Goal: Task Accomplishment & Management: Complete application form

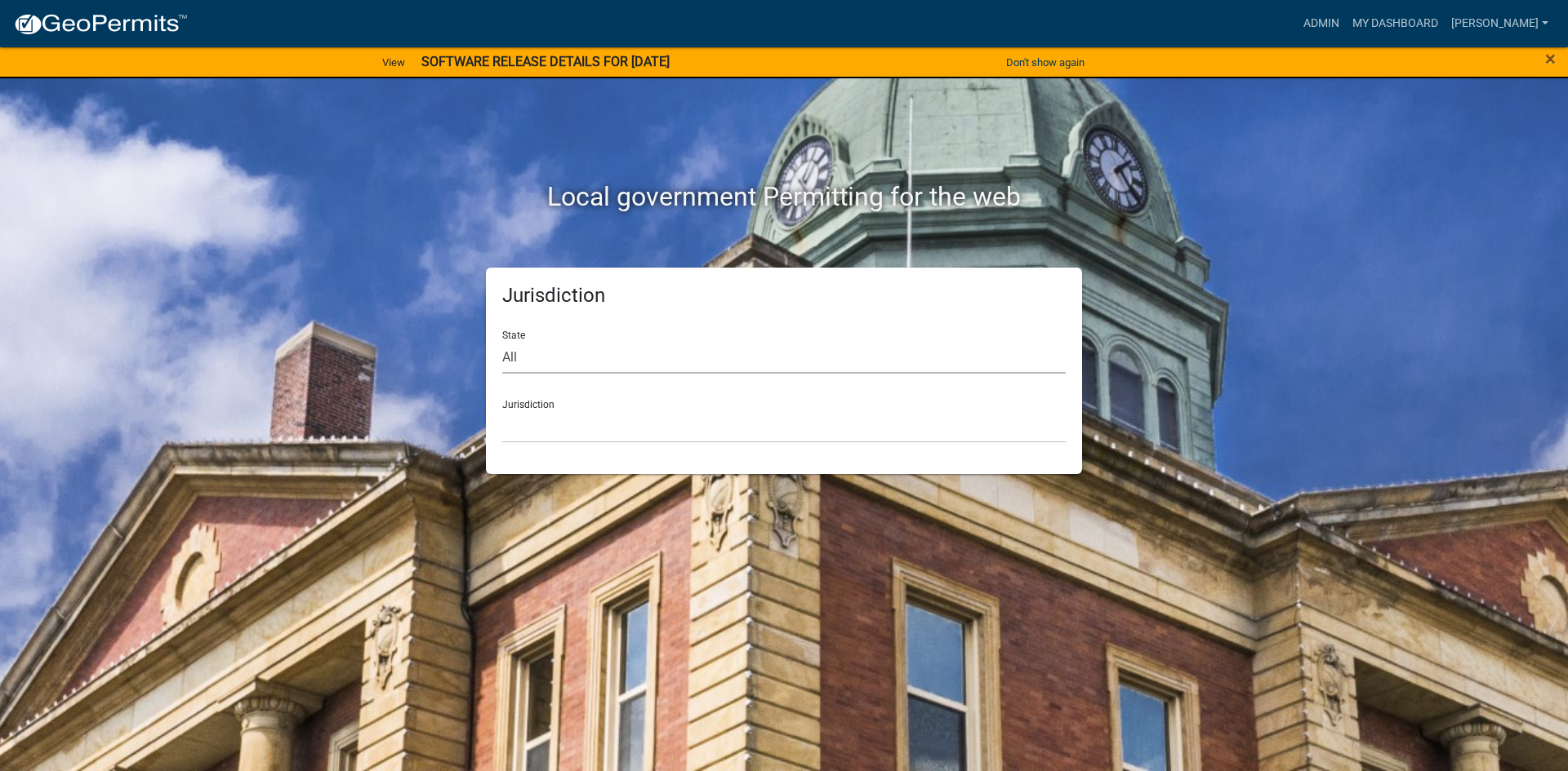
click at [811, 364] on select "All [US_STATE] [US_STATE] [US_STATE] [US_STATE] [US_STATE] [US_STATE] [US_STATE…" at bounding box center [784, 357] width 563 height 33
select select "[US_STATE]"
click at [502, 340] on select "All [US_STATE] [US_STATE] [US_STATE] [US_STATE] [US_STATE] [US_STATE] [US_STATE…" at bounding box center [784, 357] width 563 height 33
click at [1430, 25] on link "My Dashboard" at bounding box center [1396, 23] width 99 height 31
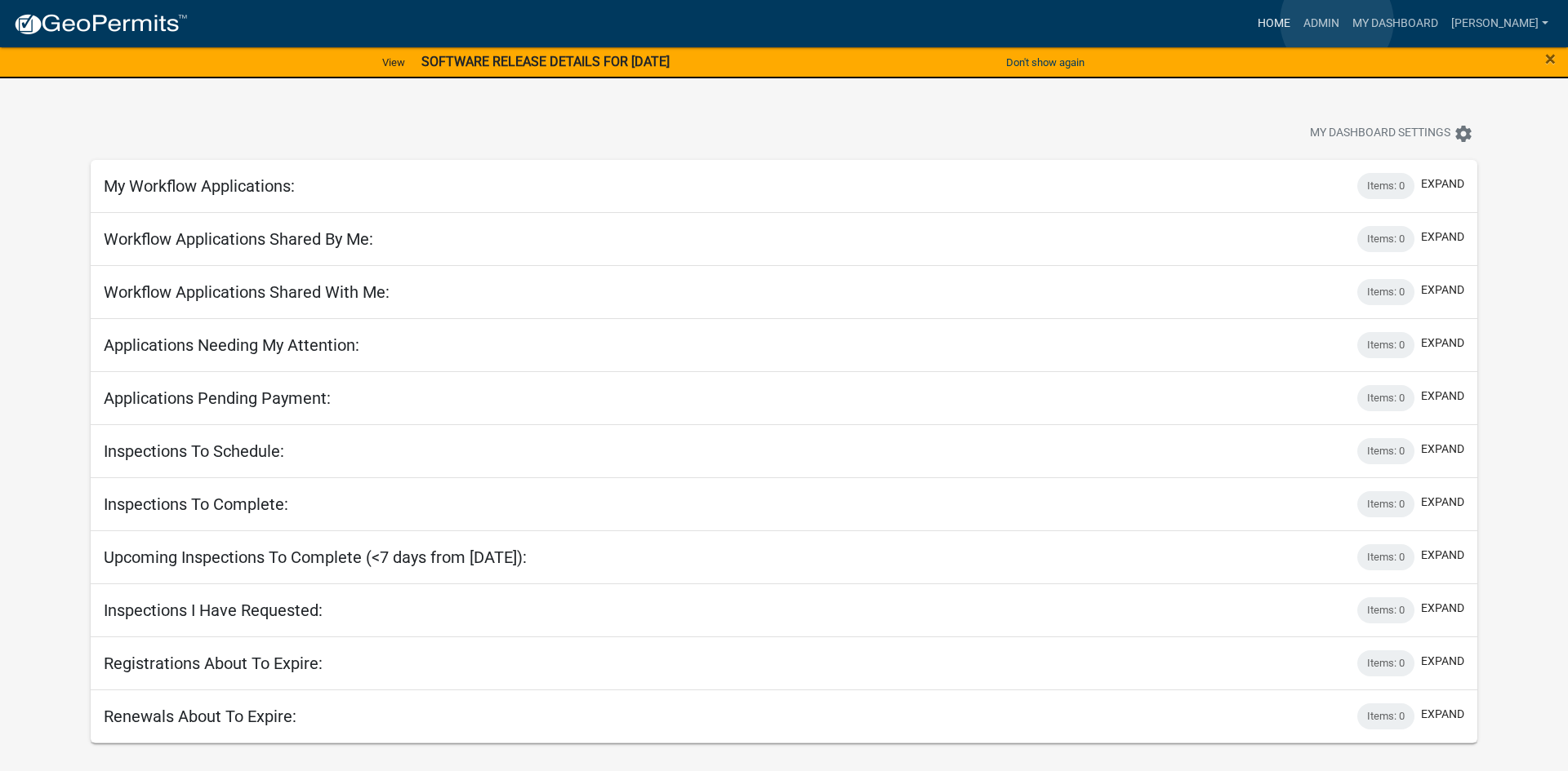
click at [1297, 21] on link "Home" at bounding box center [1274, 23] width 46 height 31
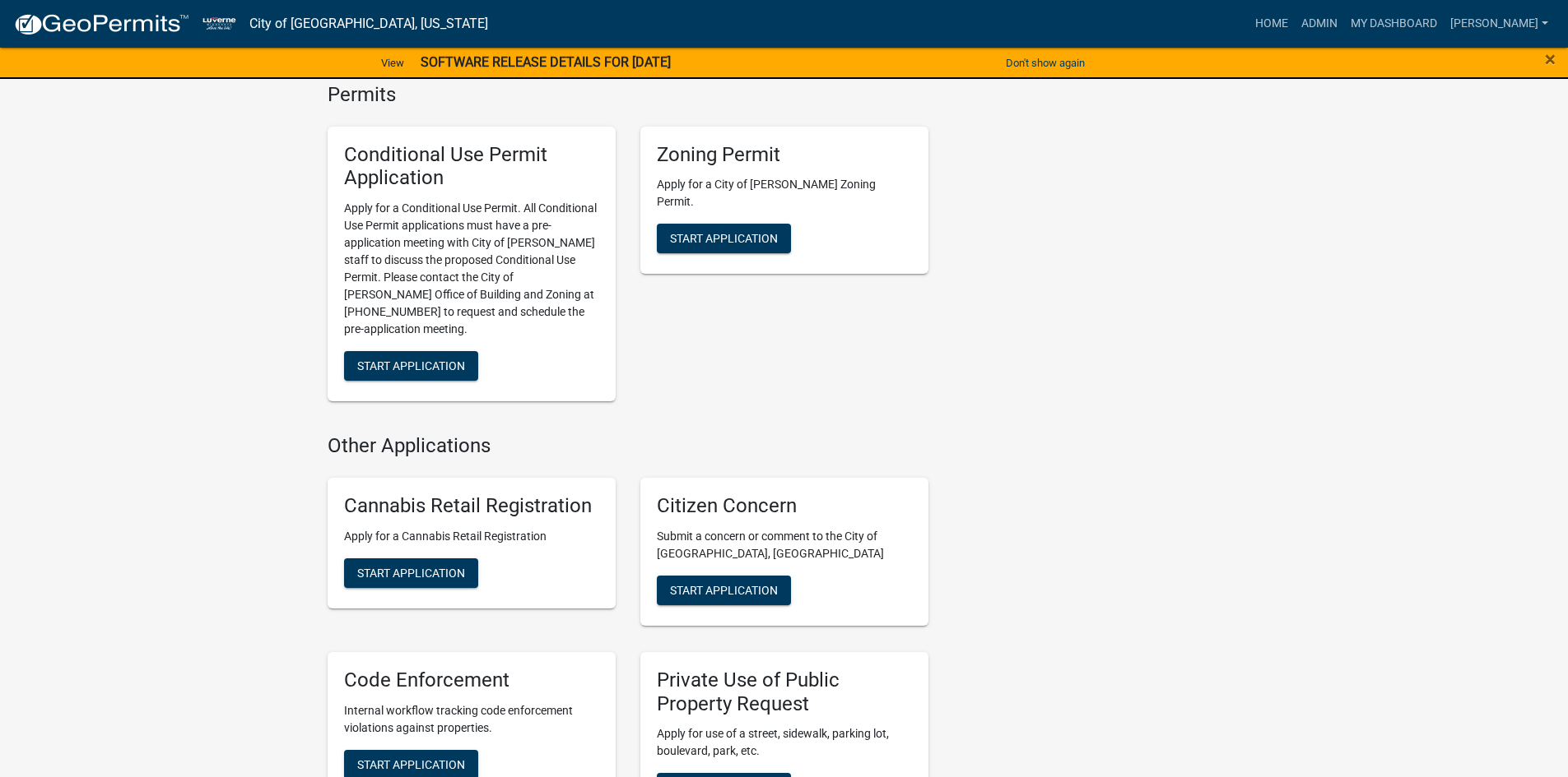
scroll to position [576, 0]
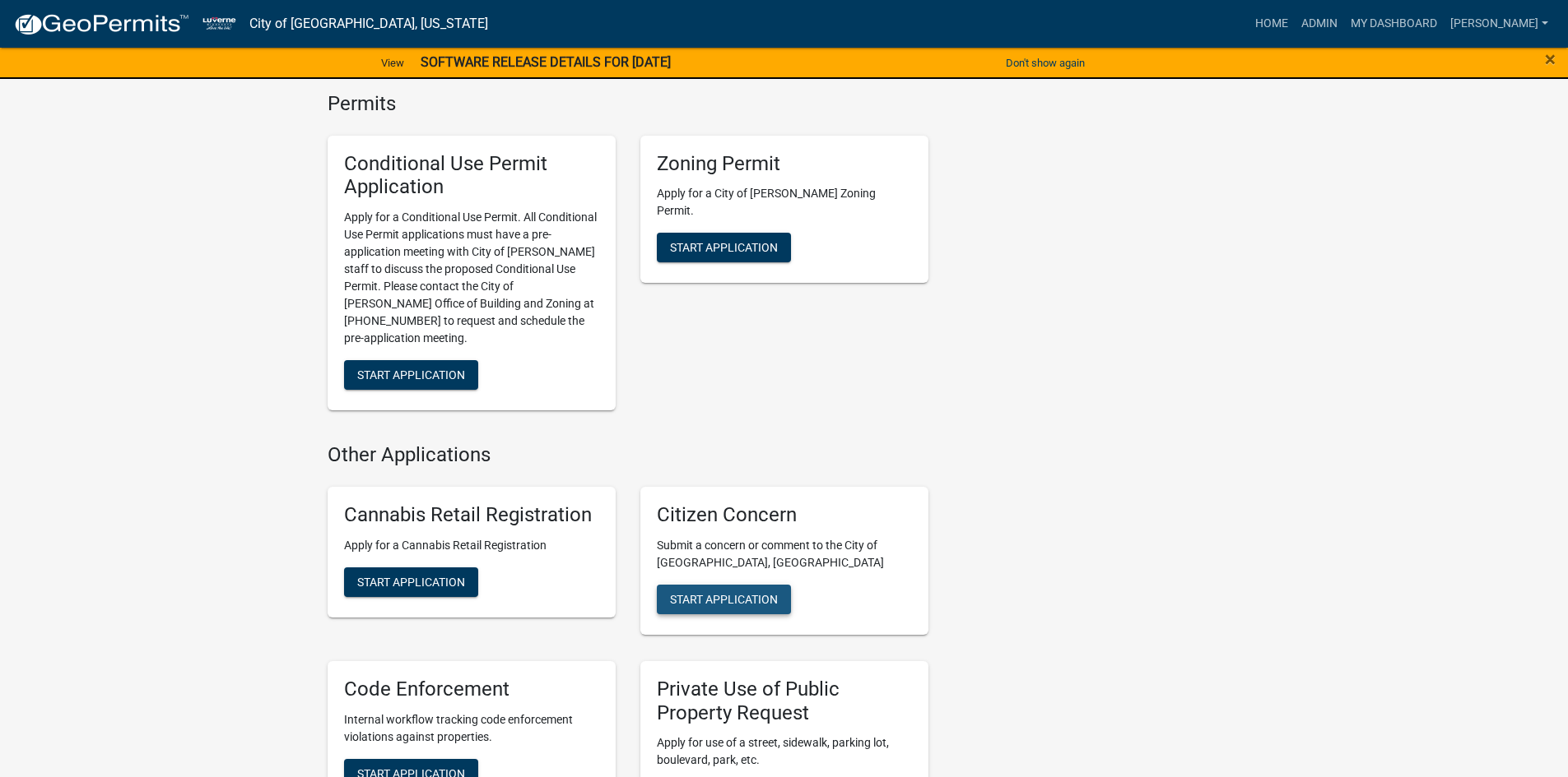
click at [752, 592] on span "Start Application" at bounding box center [724, 598] width 108 height 13
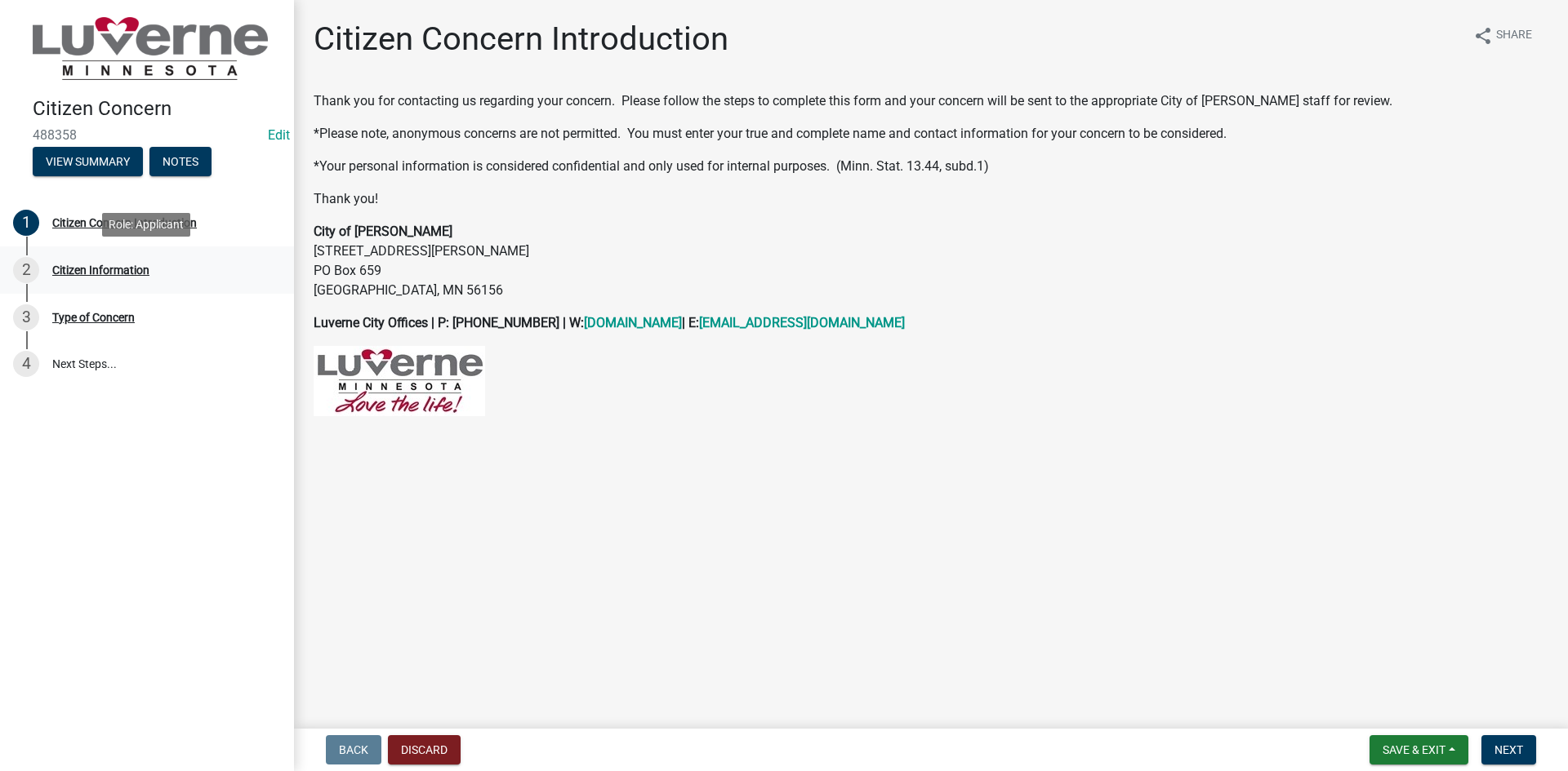
click at [150, 262] on div "2 Citizen Information" at bounding box center [140, 270] width 255 height 26
click at [1497, 744] on span "Next" at bounding box center [1509, 750] width 29 height 13
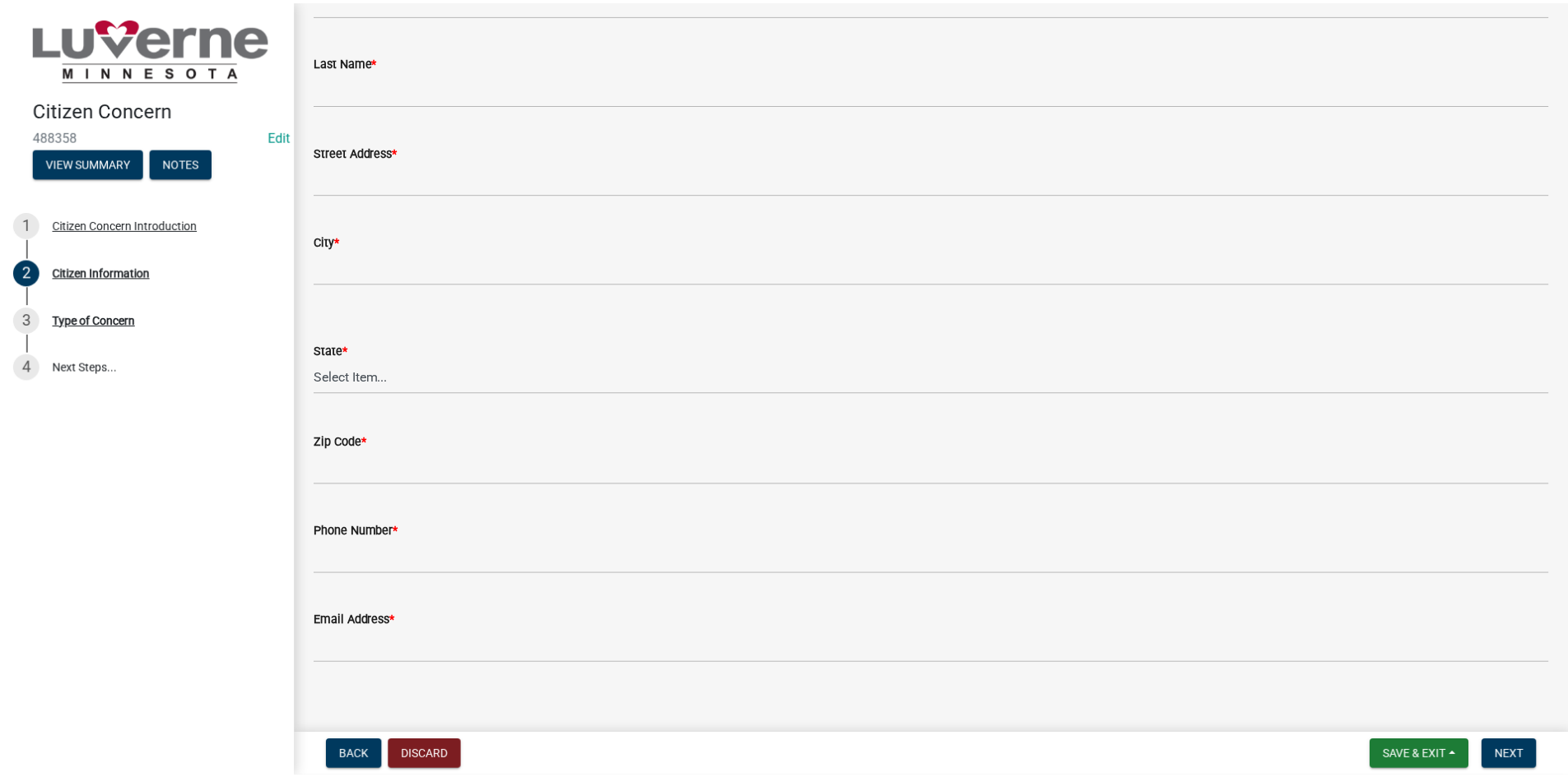
scroll to position [193, 0]
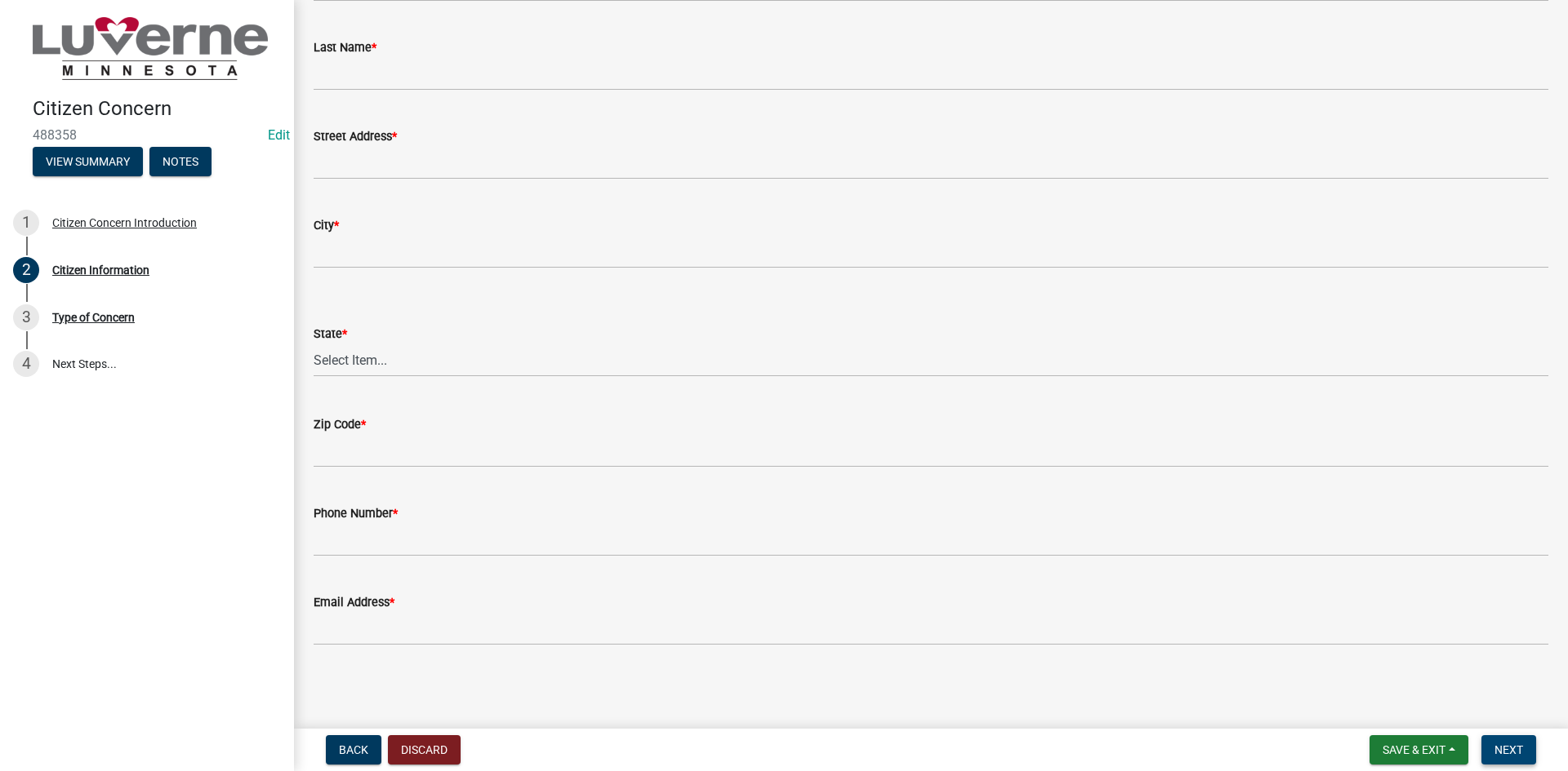
click at [1493, 749] on button "Next" at bounding box center [1509, 750] width 55 height 30
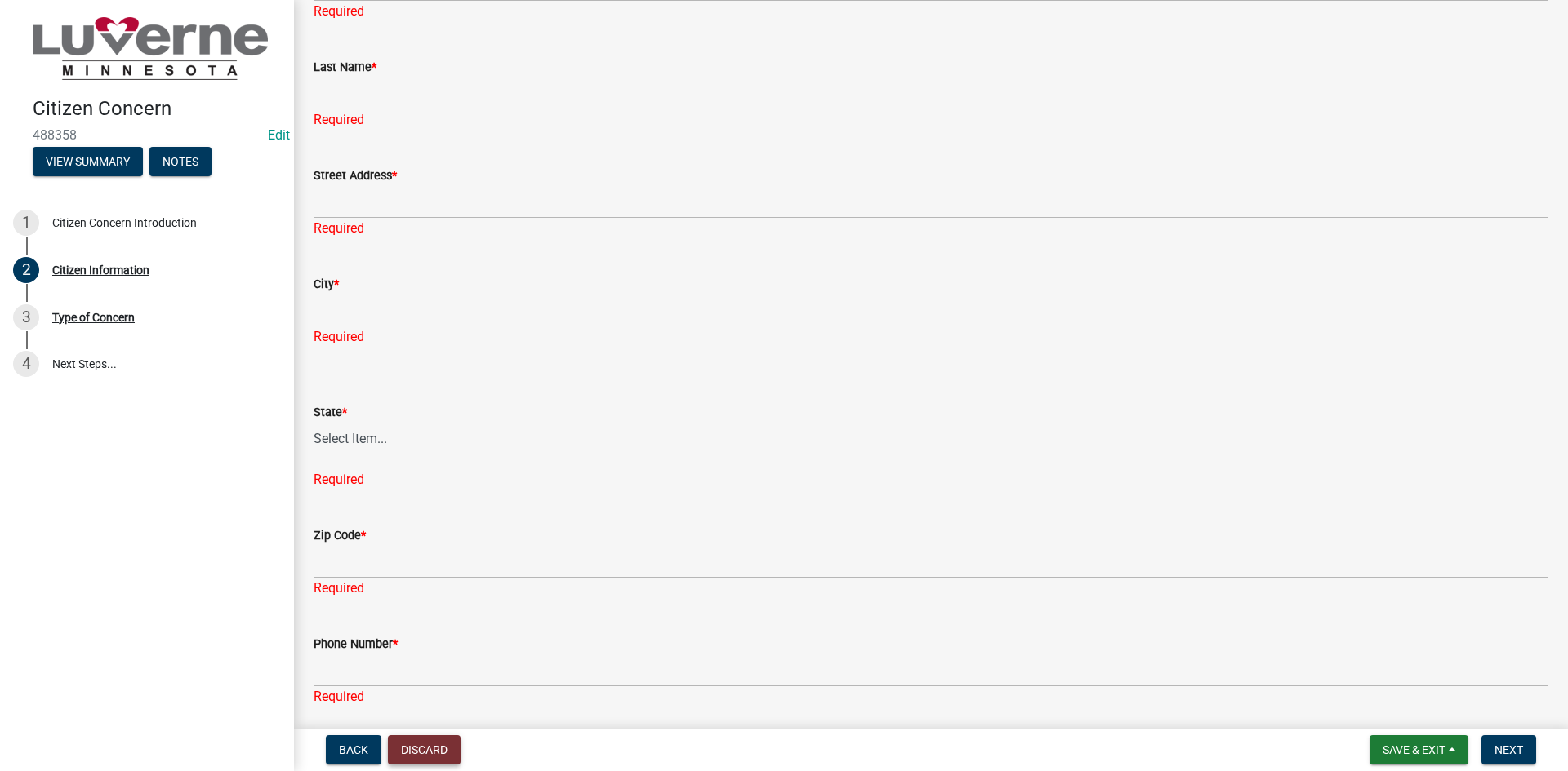
click at [437, 751] on button "Discard" at bounding box center [424, 750] width 72 height 30
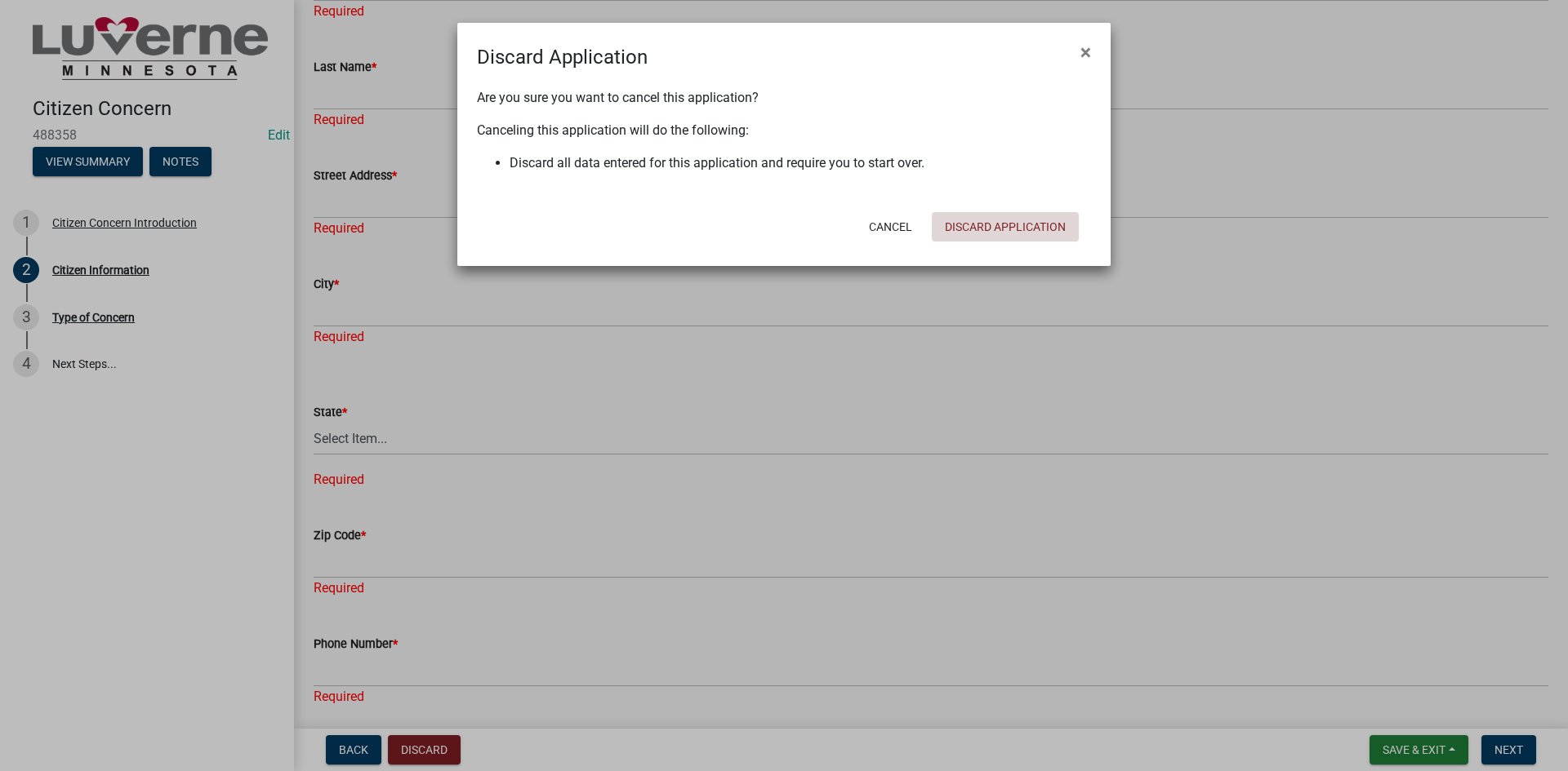
click at [1004, 224] on button "Discard Application" at bounding box center [1005, 227] width 147 height 30
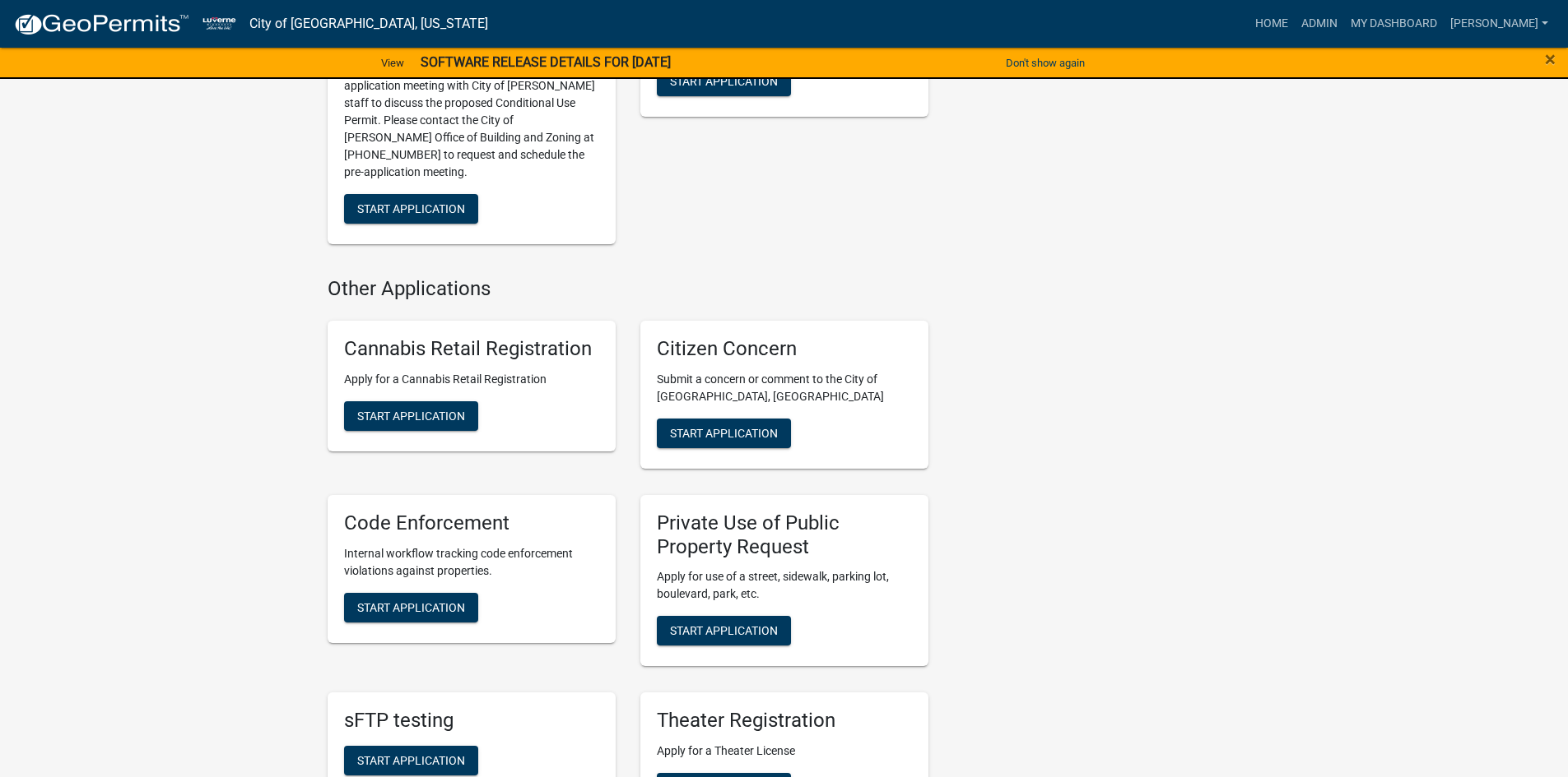
scroll to position [637, 0]
